Goal: Use online tool/utility: Utilize a website feature to perform a specific function

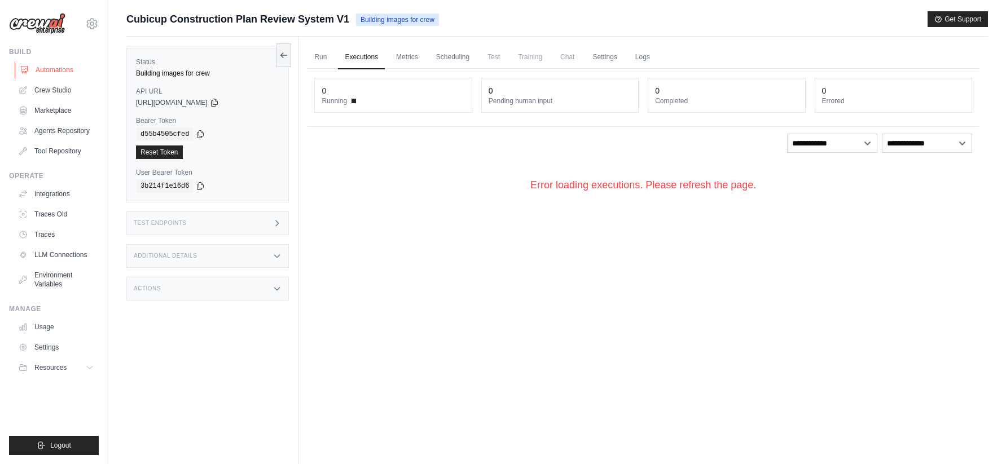
click at [55, 73] on link "Automations" at bounding box center [57, 70] width 85 height 18
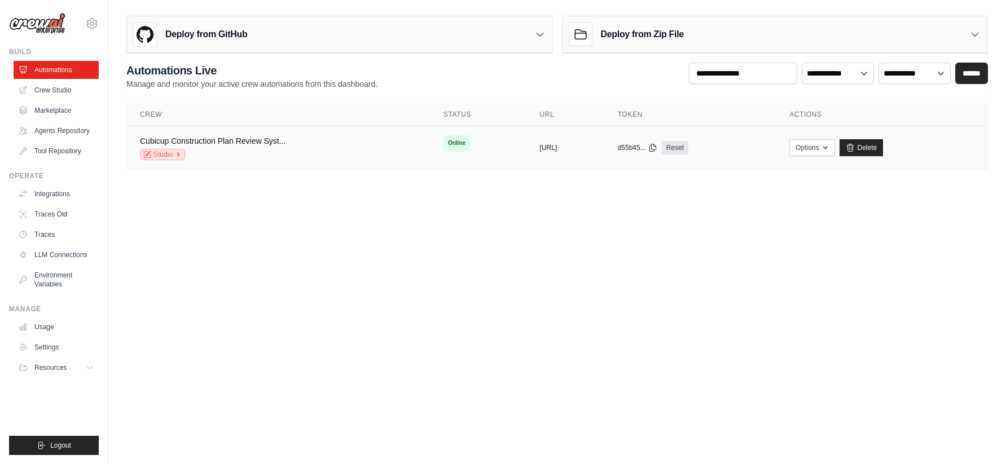
click at [167, 151] on link "Studio" at bounding box center [162, 154] width 45 height 11
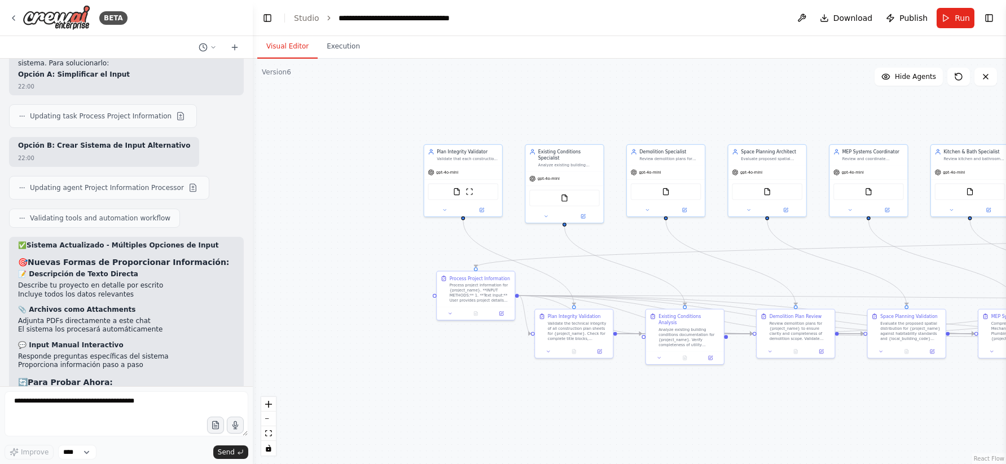
scroll to position [9442, 0]
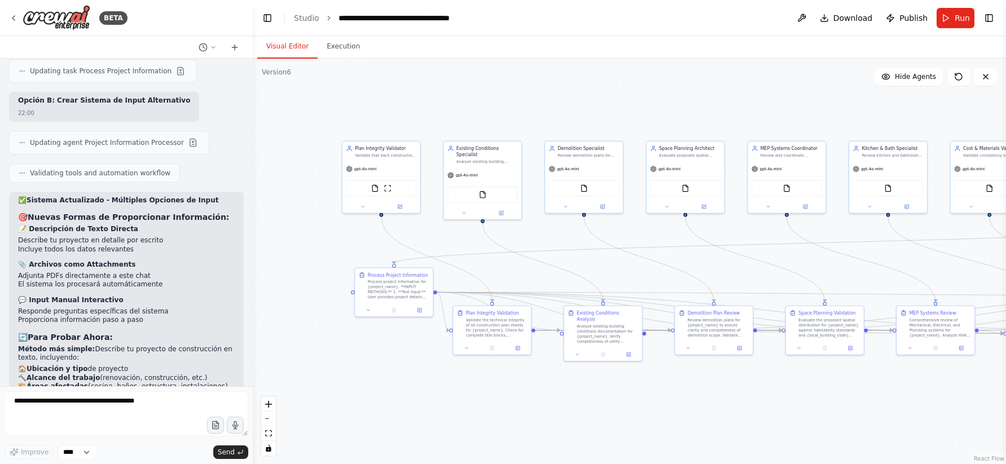
drag, startPoint x: 745, startPoint y: 404, endPoint x: 663, endPoint y: 399, distance: 81.3
click at [663, 399] on div ".deletable-edge-delete-btn { width: 20px; height: 20px; border: 0px solid #ffff…" at bounding box center [629, 262] width 753 height 406
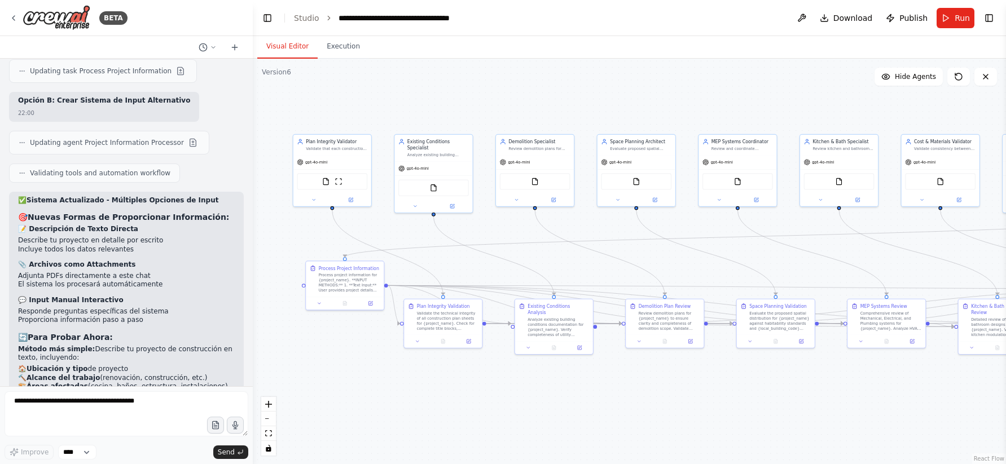
drag, startPoint x: 645, startPoint y: 80, endPoint x: 595, endPoint y: 74, distance: 50.0
click at [595, 74] on div ".deletable-edge-delete-btn { width: 20px; height: 20px; border: 0px solid #ffff…" at bounding box center [629, 262] width 753 height 406
click at [234, 51] on icon at bounding box center [234, 47] width 9 height 9
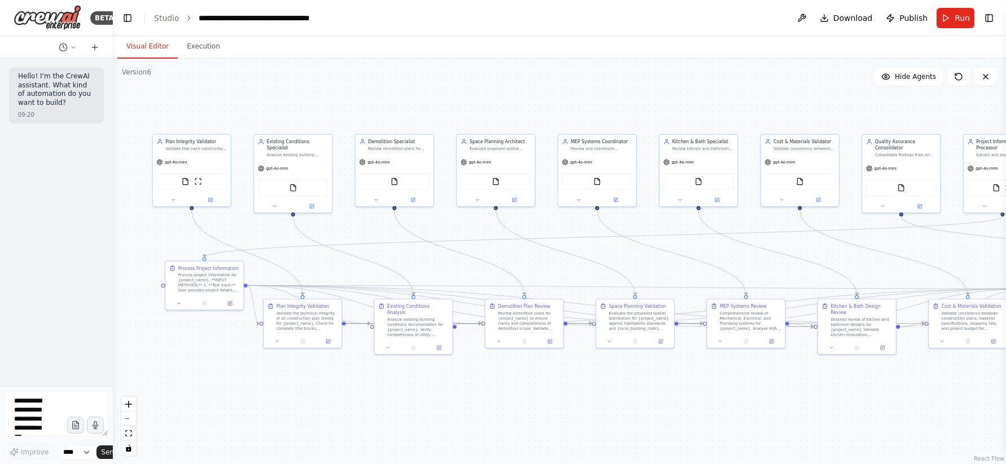
drag, startPoint x: 252, startPoint y: 285, endPoint x: 93, endPoint y: 264, distance: 161.1
click at [93, 264] on div "BETA Hello! I'm the CrewAI assistant. What kind of automation do you want to bu…" at bounding box center [56, 232] width 113 height 464
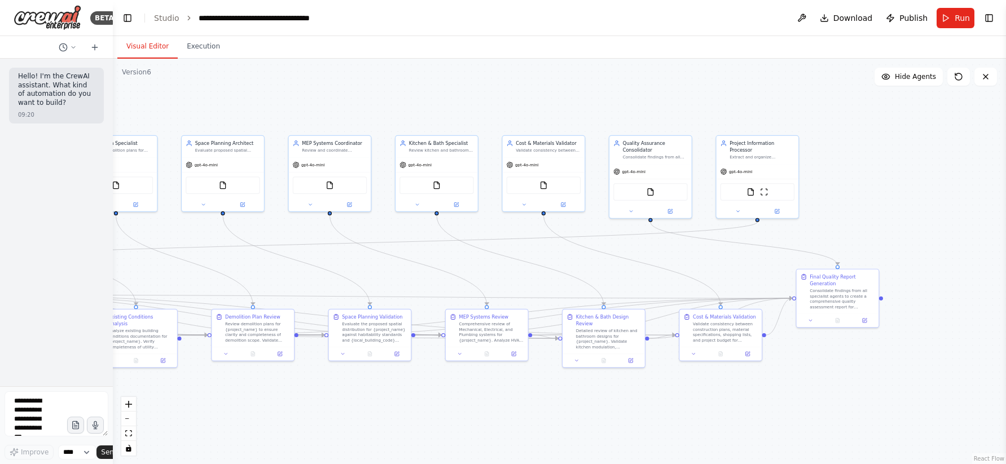
drag, startPoint x: 874, startPoint y: 268, endPoint x: 595, endPoint y: 276, distance: 279.3
click at [595, 276] on div ".deletable-edge-delete-btn { width: 20px; height: 20px; border: 0px solid #ffff…" at bounding box center [559, 262] width 893 height 406
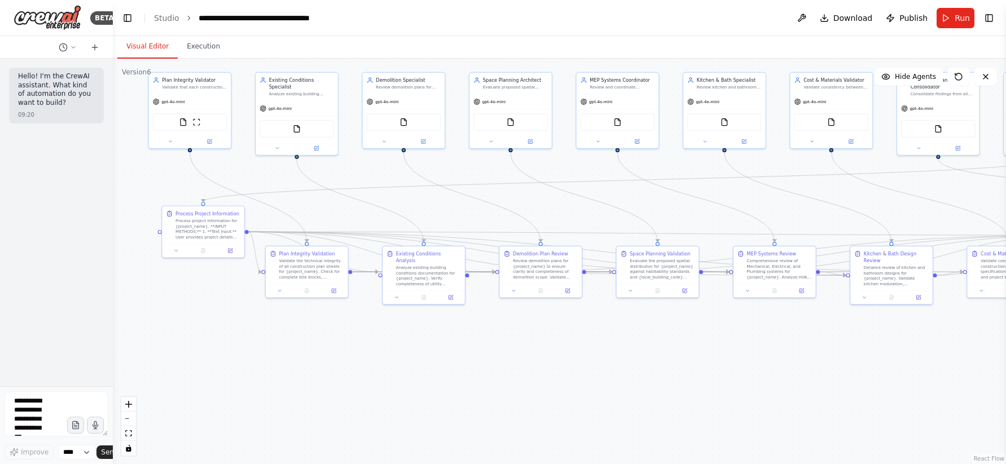
drag, startPoint x: 555, startPoint y: 407, endPoint x: 843, endPoint y: 344, distance: 294.6
click at [843, 344] on div ".deletable-edge-delete-btn { width: 20px; height: 20px; border: 0px solid #ffff…" at bounding box center [559, 262] width 893 height 406
click at [336, 290] on icon at bounding box center [334, 289] width 4 height 4
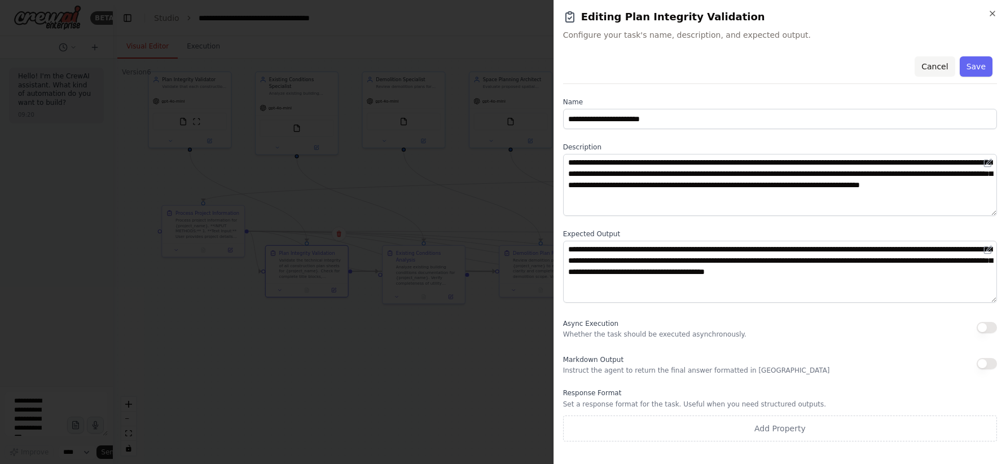
click at [933, 61] on button "Cancel" at bounding box center [934, 66] width 40 height 20
